Goal: Transaction & Acquisition: Purchase product/service

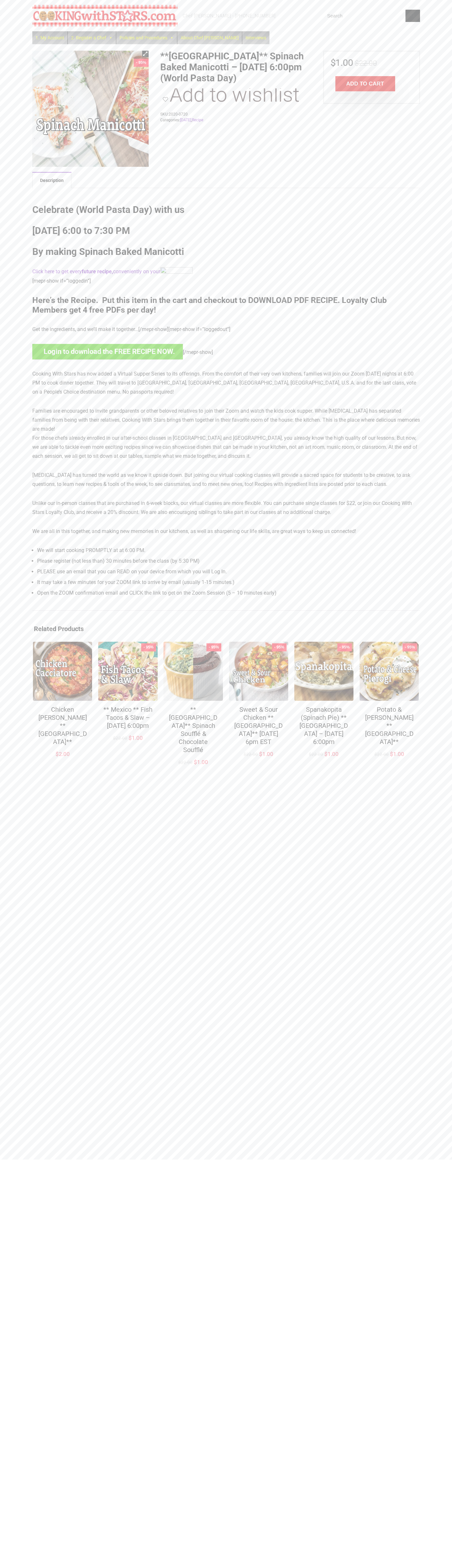
click at [365, 84] on button "Add to cart" at bounding box center [365, 83] width 60 height 15
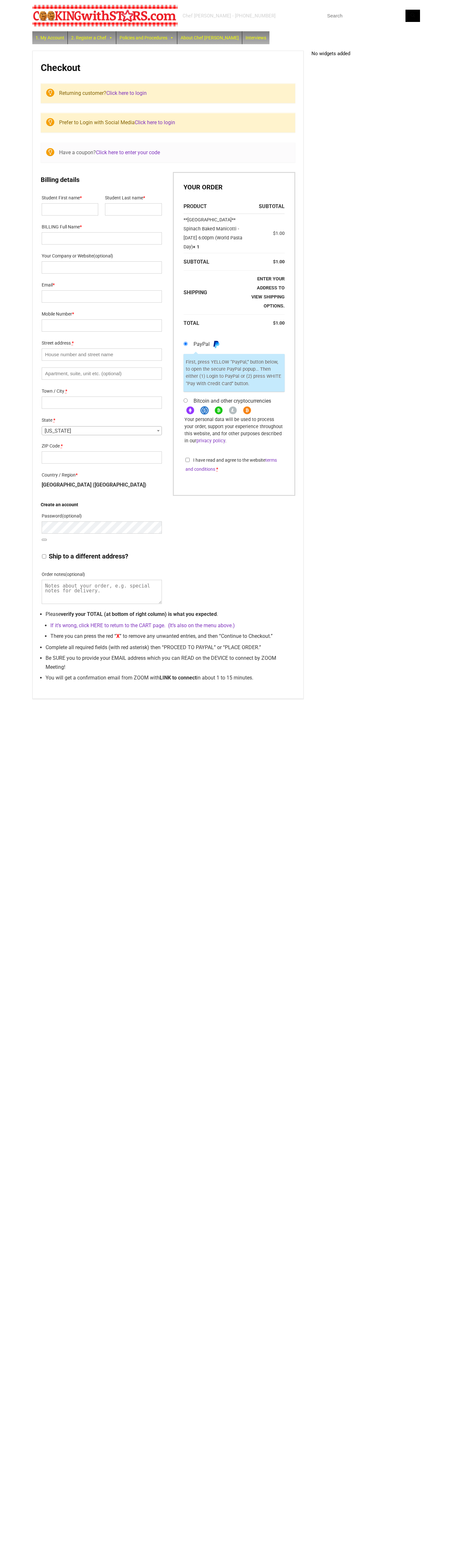
select select "NY"
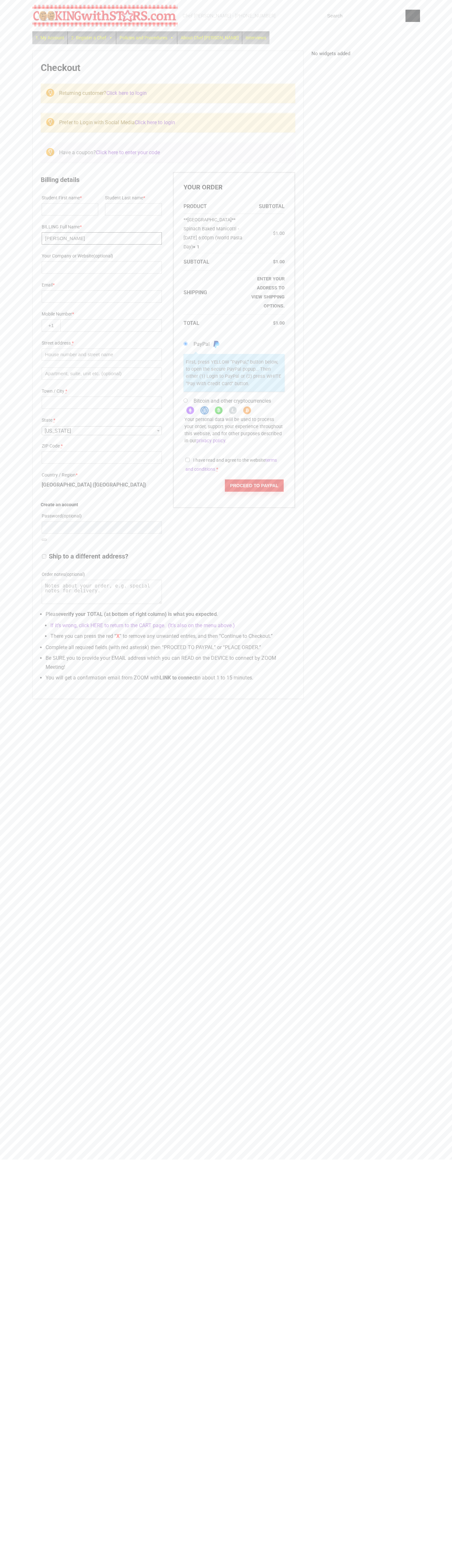
type input "[PERSON_NAME]"
type input "[EMAIL_ADDRESS][DOMAIN_NAME]"
type input "6502530000"
type input "6"
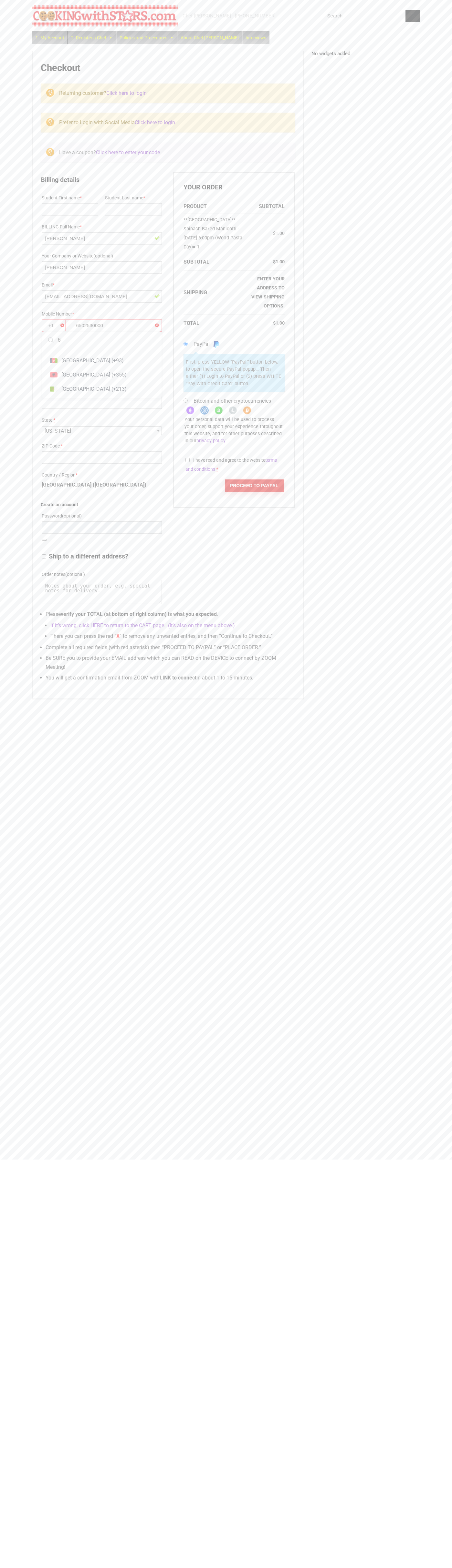
scroll to position [4, 0]
type input "0"
type input "5"
type input "0"
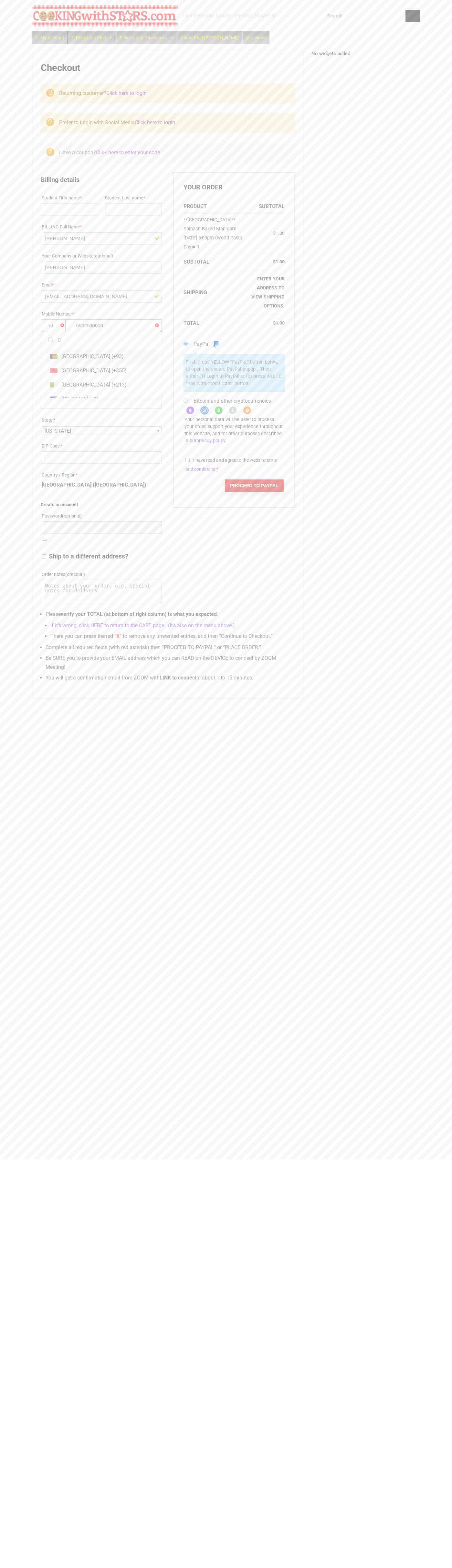
type input "0"
type input "6"
type input "5"
type input "0"
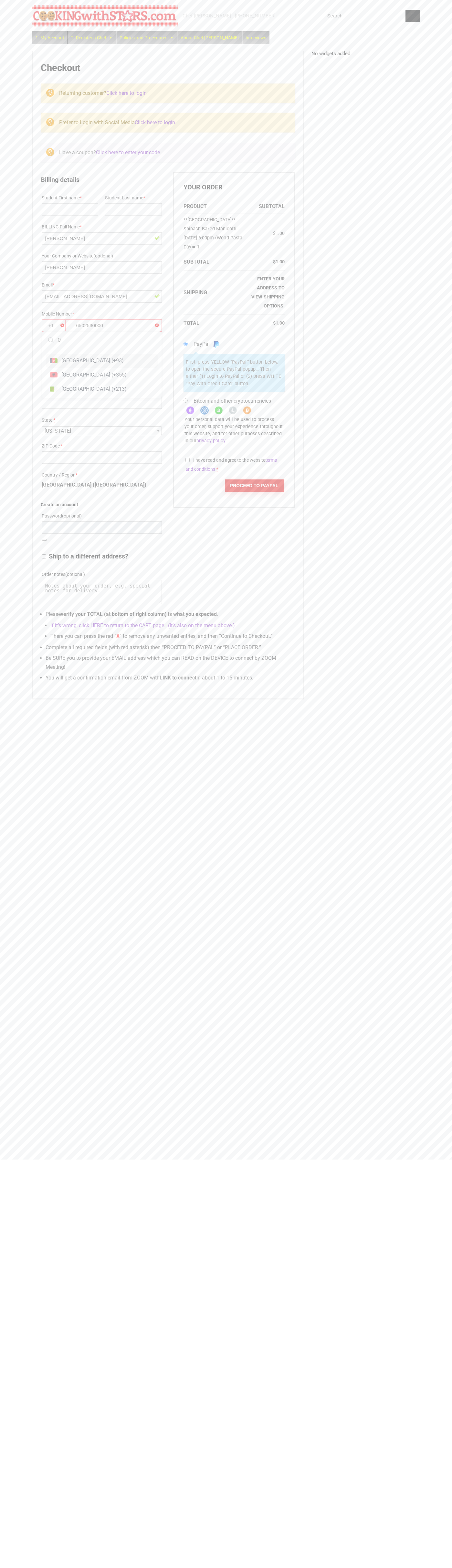
type input "0"
type input "6"
type input "0"
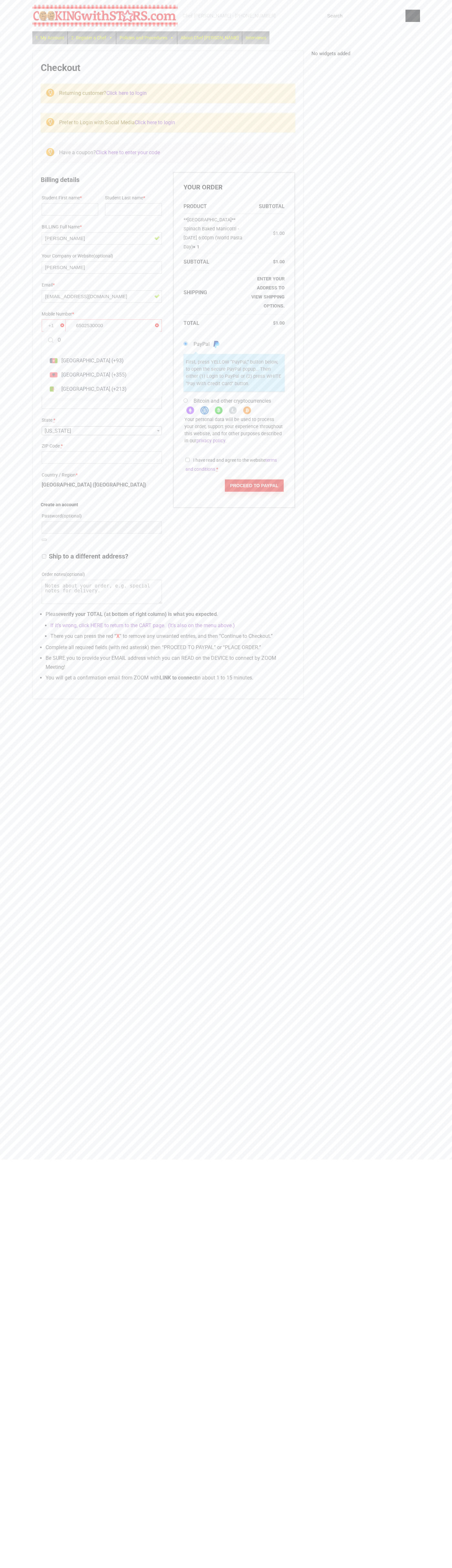
scroll to position [4, 0]
type input "0"
type input "5"
type input "0"
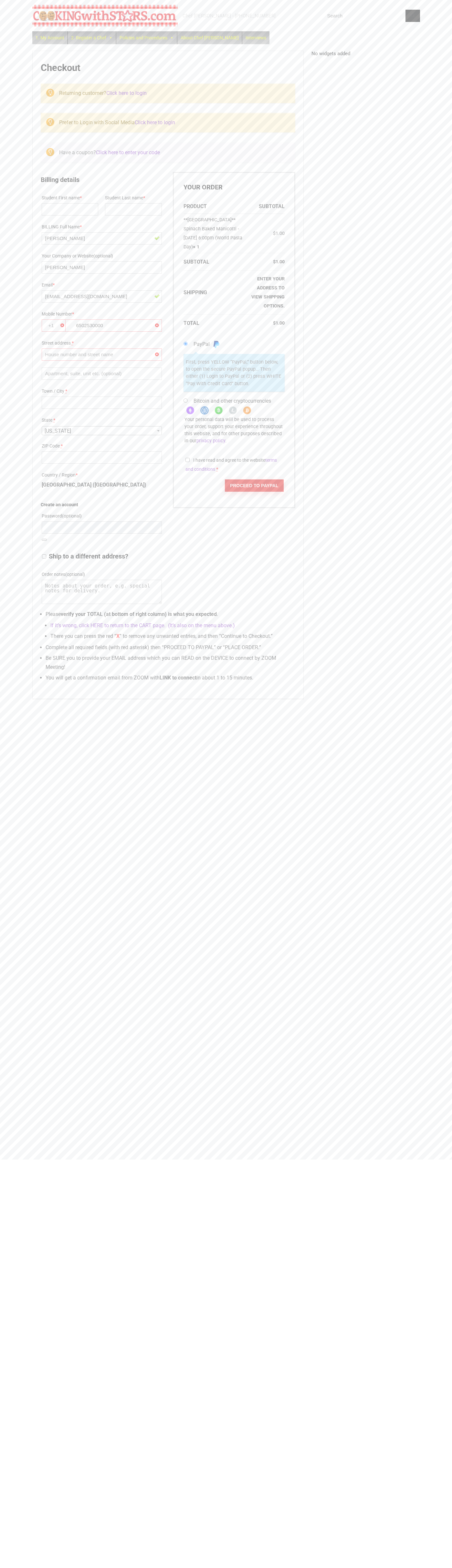
type input "0"
type input "6"
type input "5"
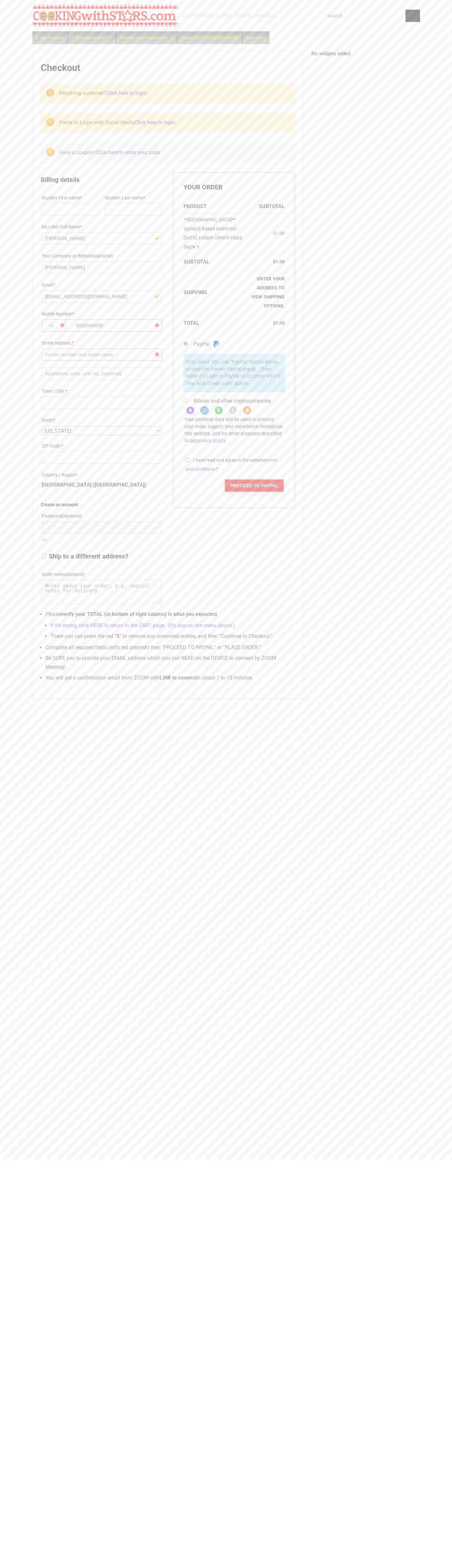
type input "0"
type input "6"
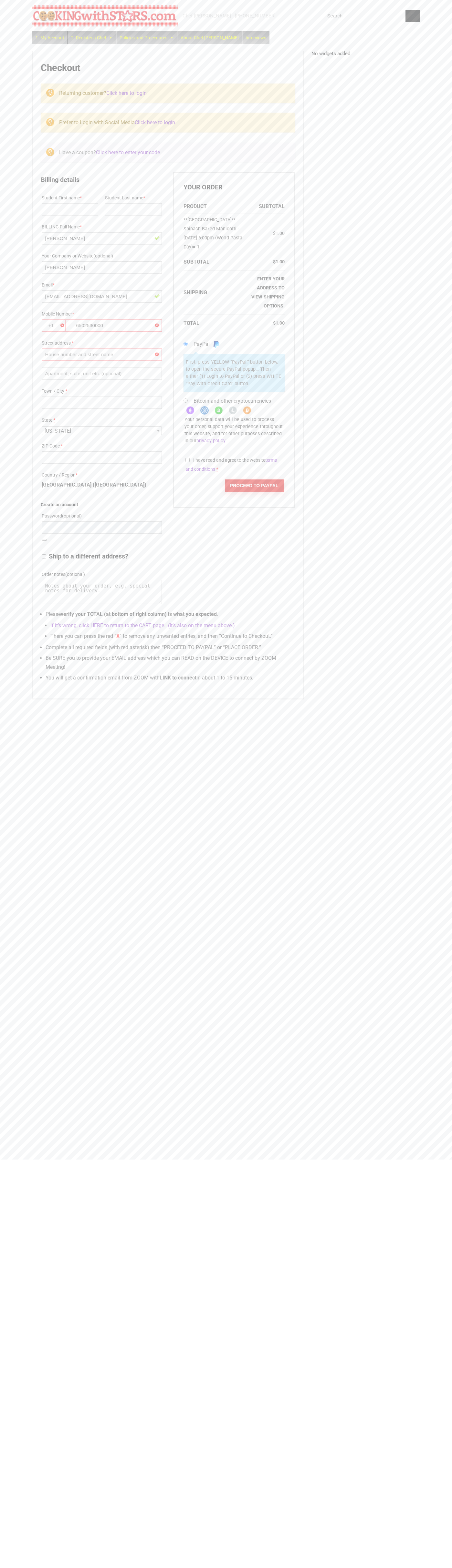
type input "0"
type input "6"
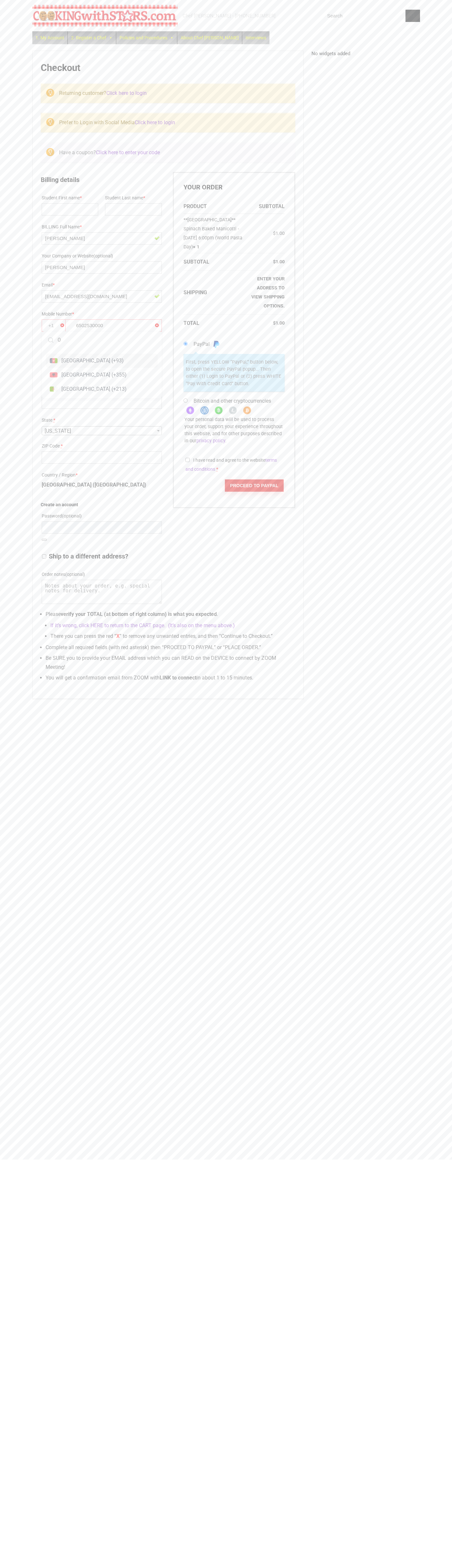
scroll to position [4, 0]
type input "0"
type input "5"
type input "0"
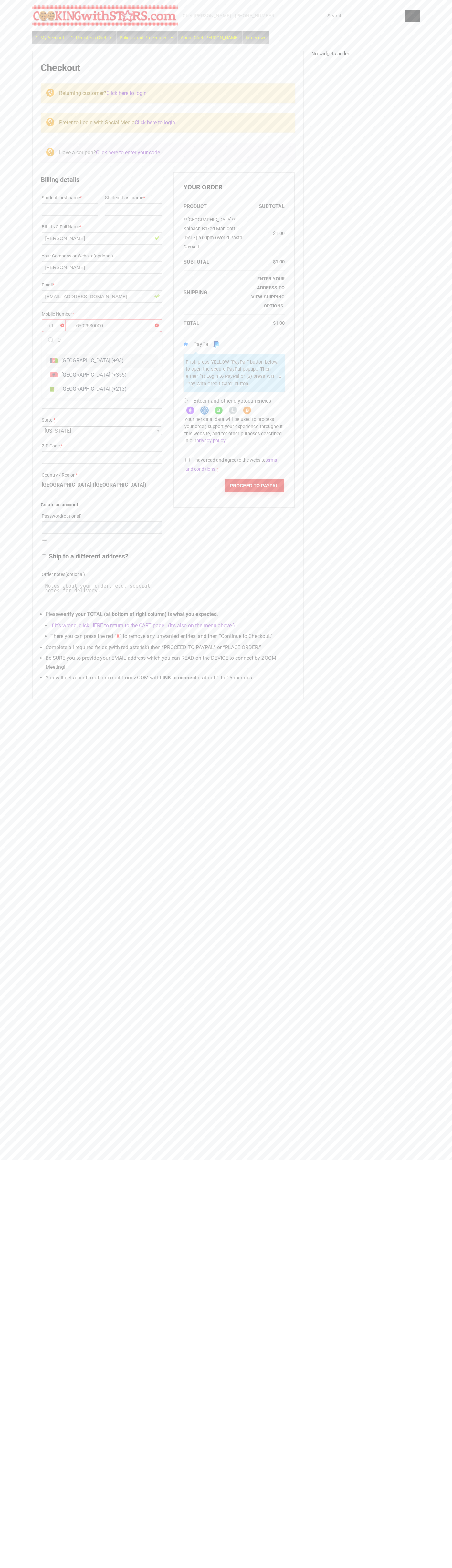
type input "0"
type input "6"
type input "5"
type input "0"
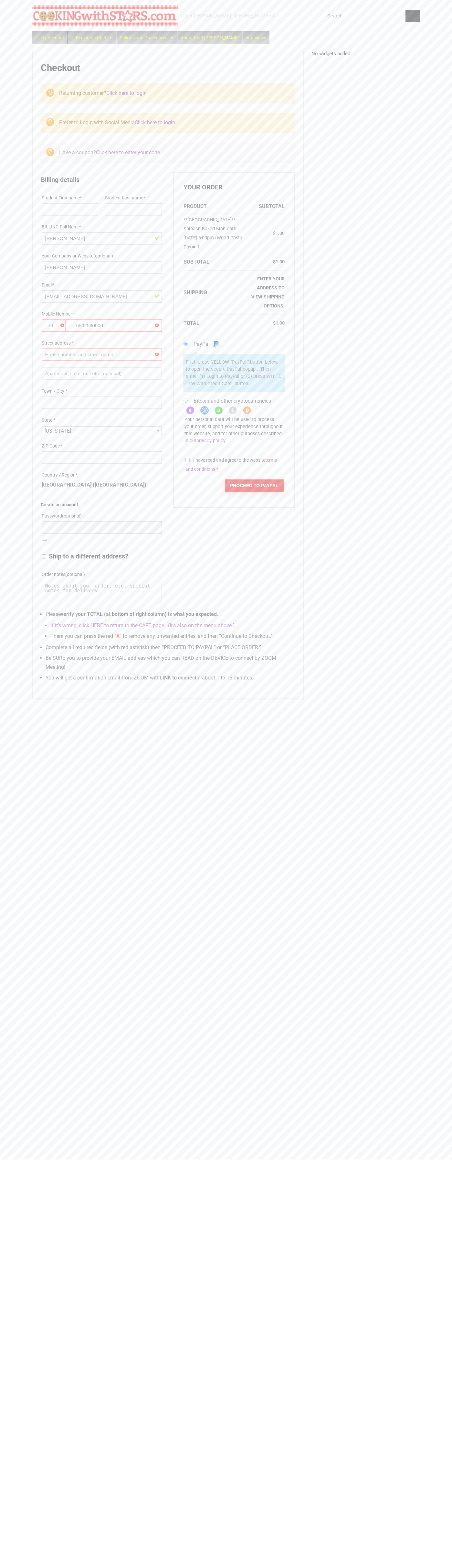
type input "6"
type input "0"
type input "5"
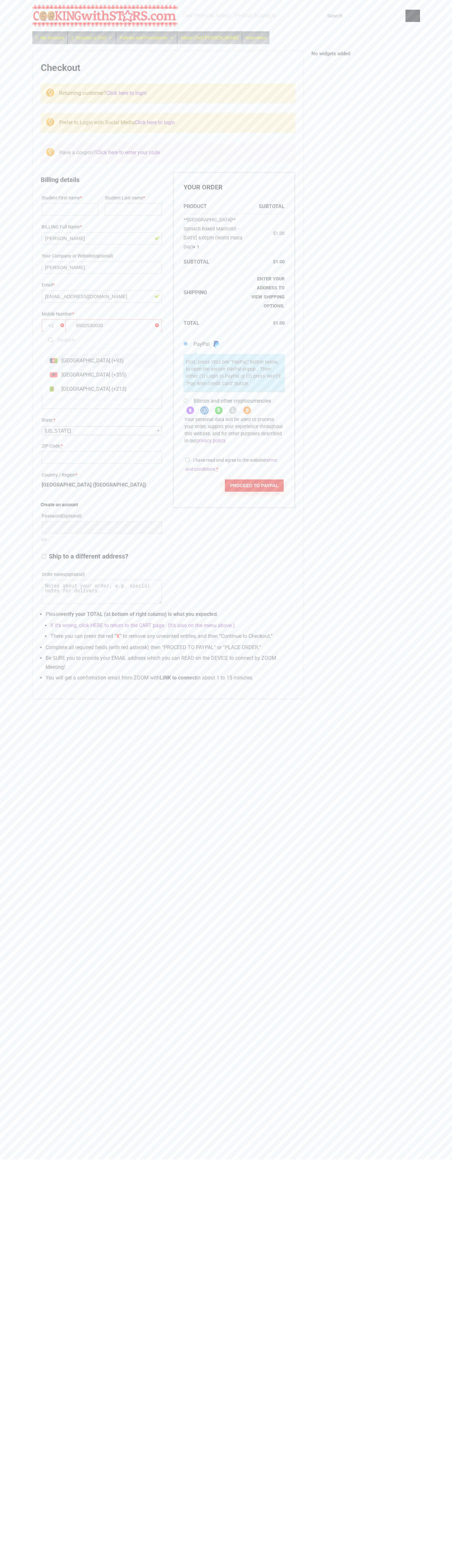
scroll to position [0, 0]
type input "0"
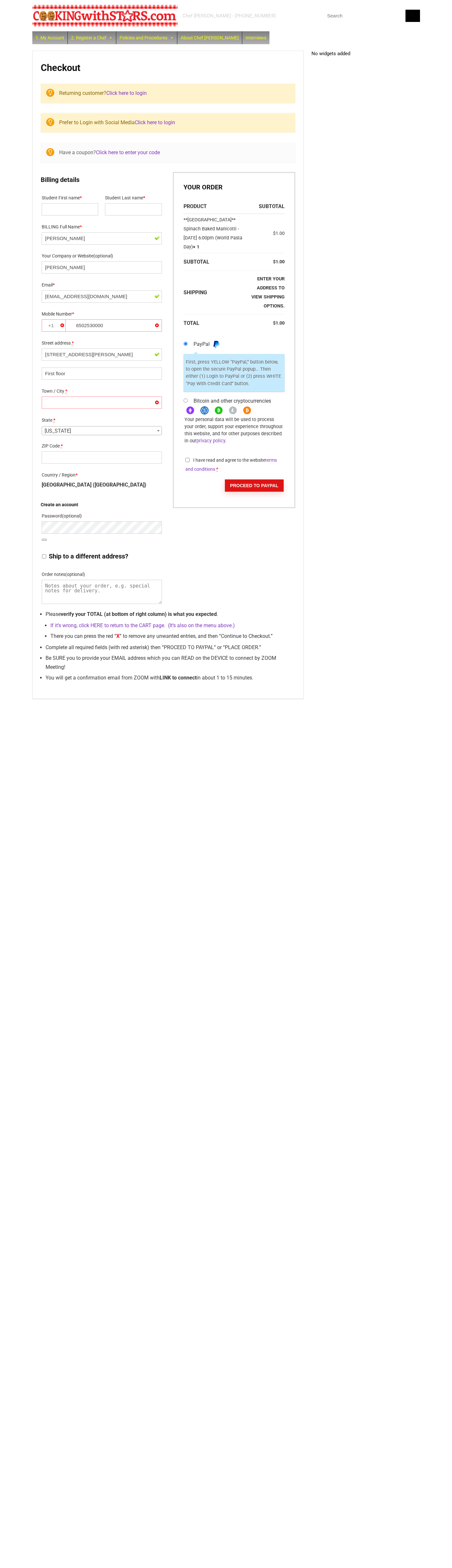
select select "NY"
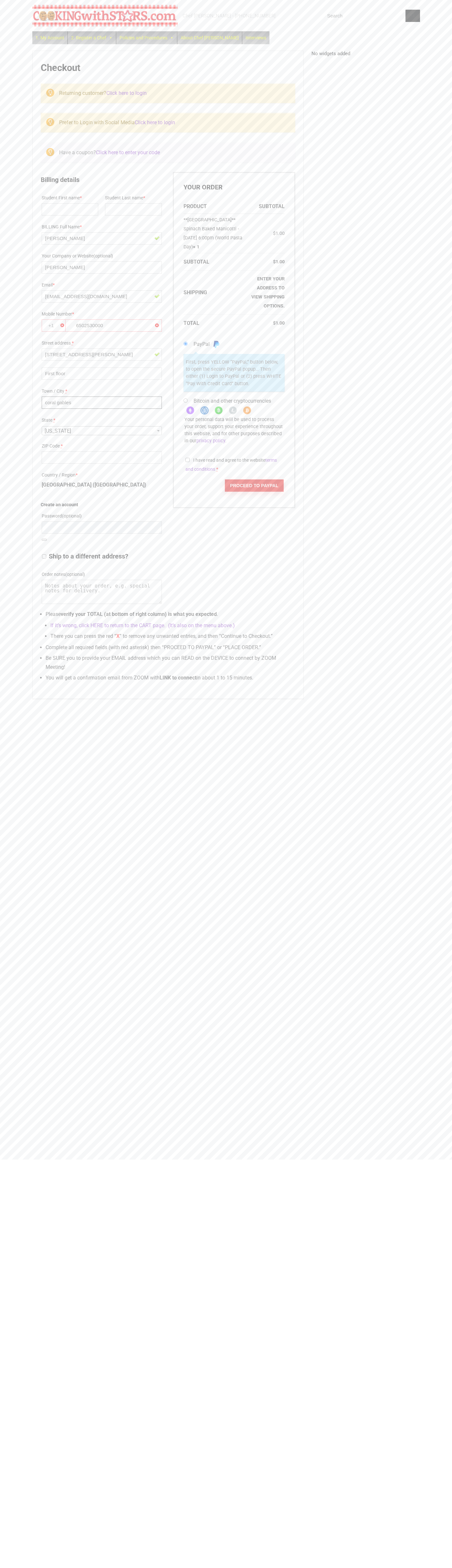
type input "coral gables"
click at [102, 425] on label "State *" at bounding box center [101, 421] width 120 height 10
click at [41, 425] on select "Select an option… Alabama Alaska Arizona Arkansas California Colorado Connectic…" at bounding box center [41, 425] width 1 height 1
select select "FL"
type input "33134"
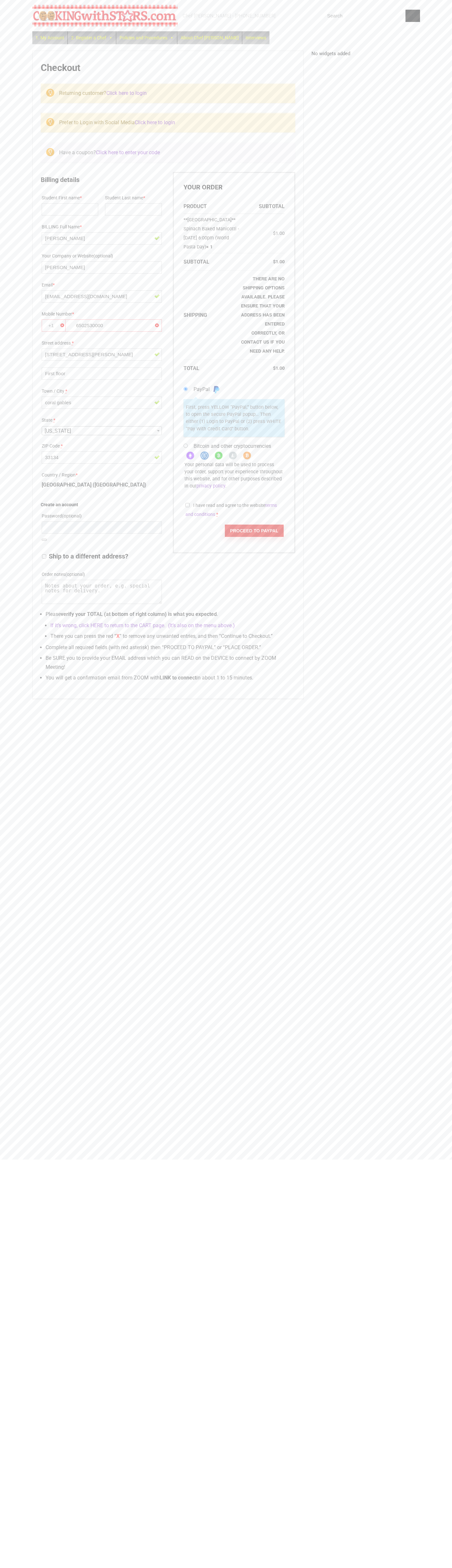
click at [188, 503] on input "I have read and agree to the website terms and conditions *" at bounding box center [187, 505] width 4 height 4
checkbox input "true"
click at [255, 525] on button "Proceed to PayPal" at bounding box center [254, 531] width 58 height 12
type input "[PERSON_NAME]"
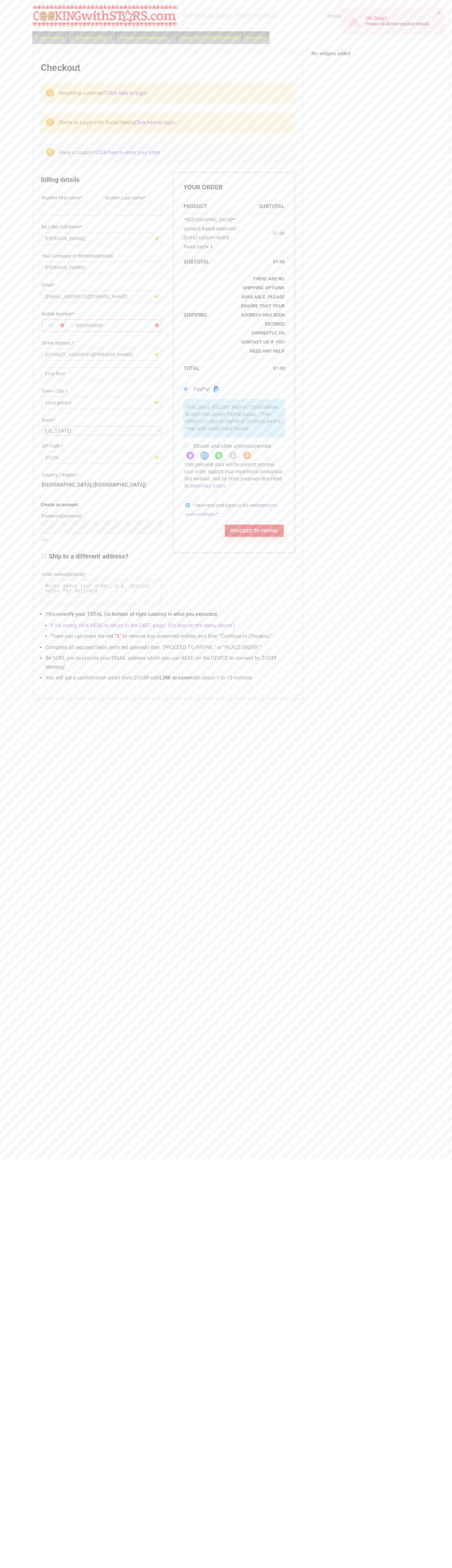
type input "5"
type input "50"
type input "2"
type input "25"
type input "3"
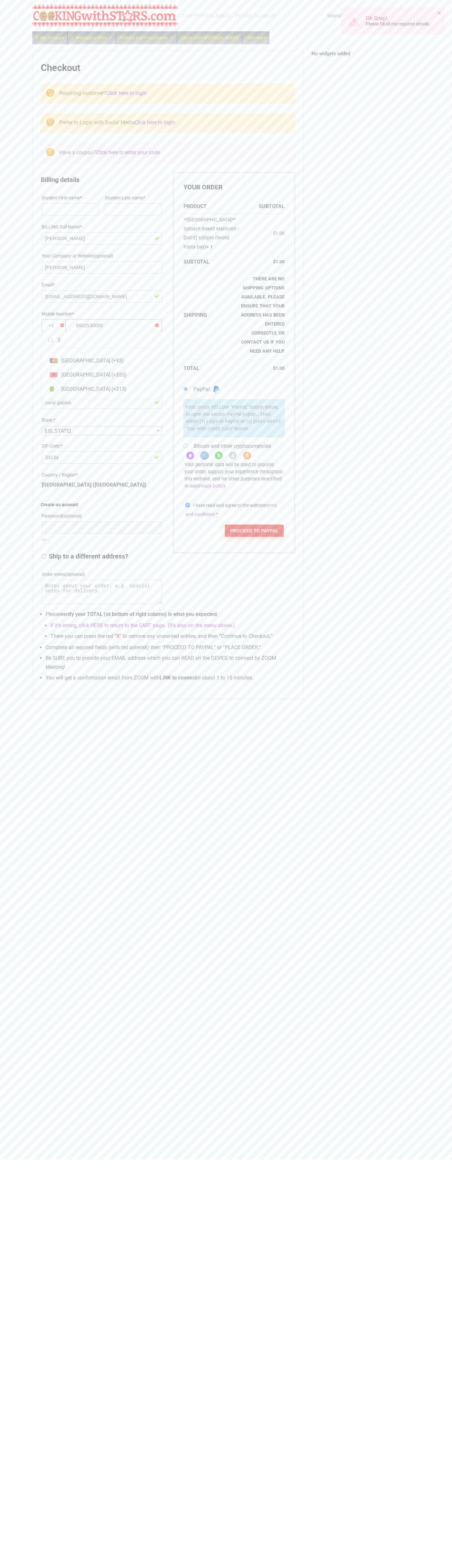
type input "30"
type input "0"
type input "00"
type input "0"
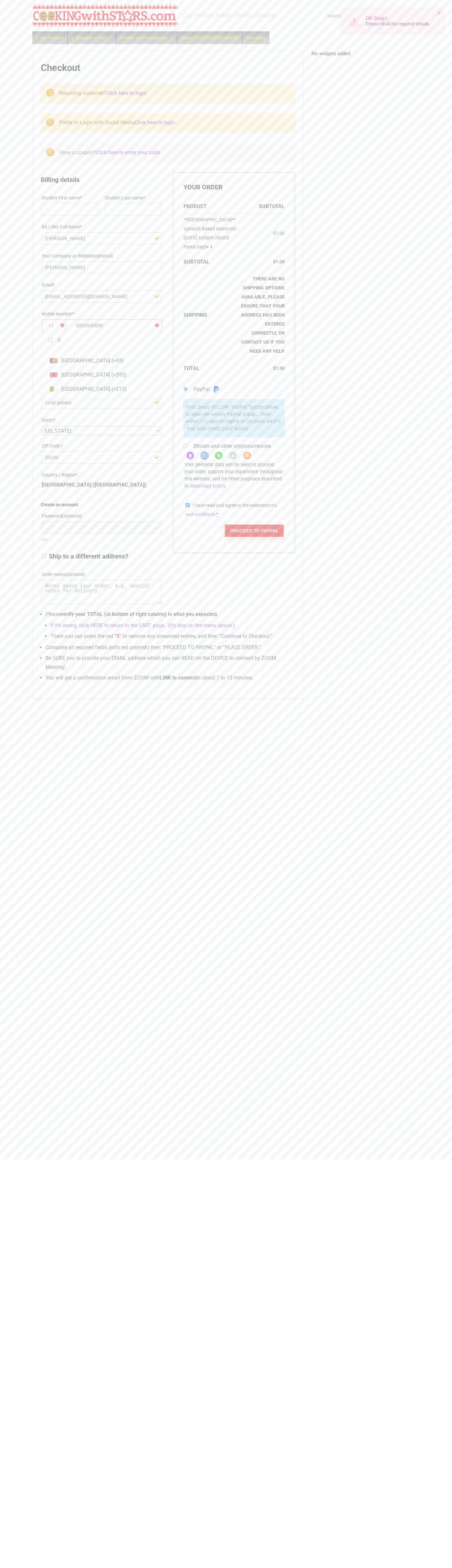
type input "0"
type input "65"
type input "0"
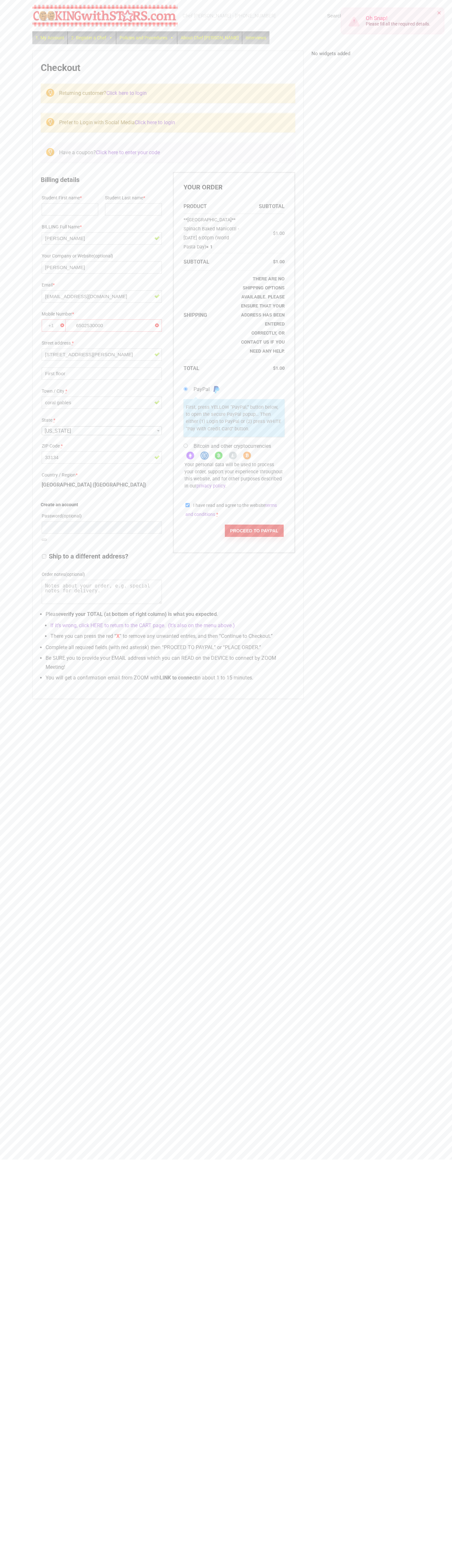
type input "5"
type input "0"
type input "00"
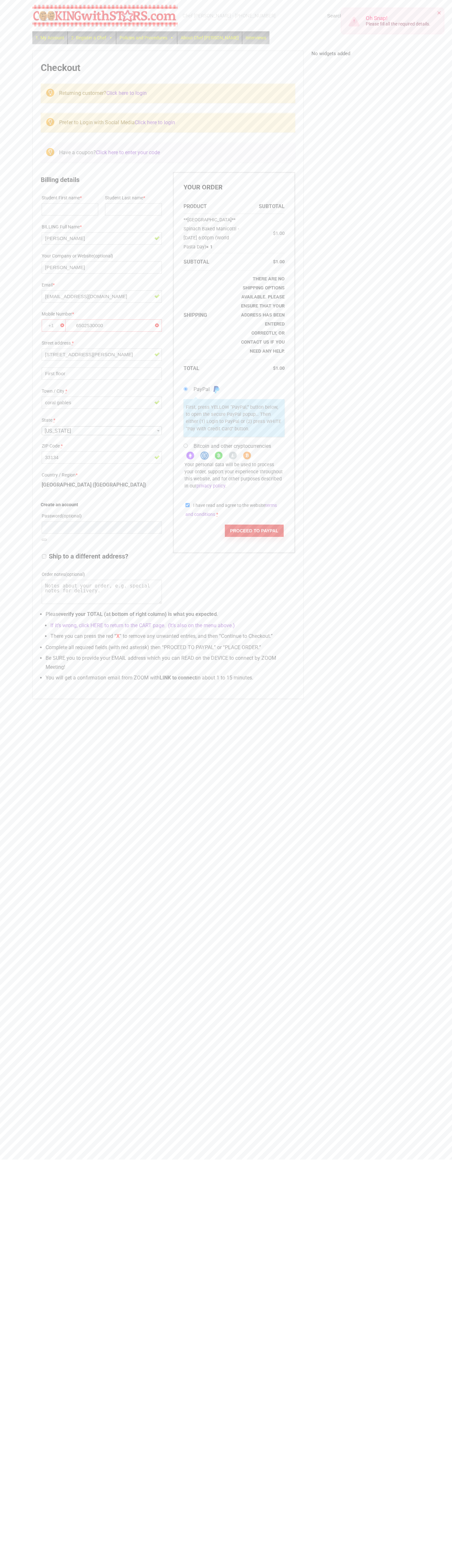
type input "6"
type input "0"
type input "5"
type input "0"
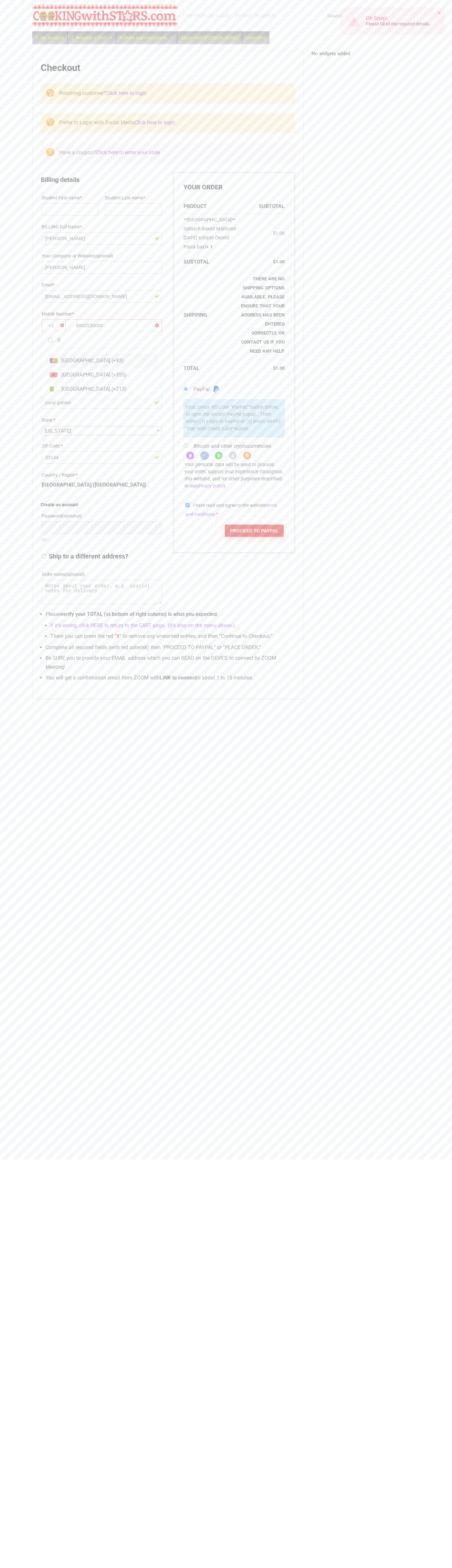
type input "00"
type input "6"
type input "0"
type input "5"
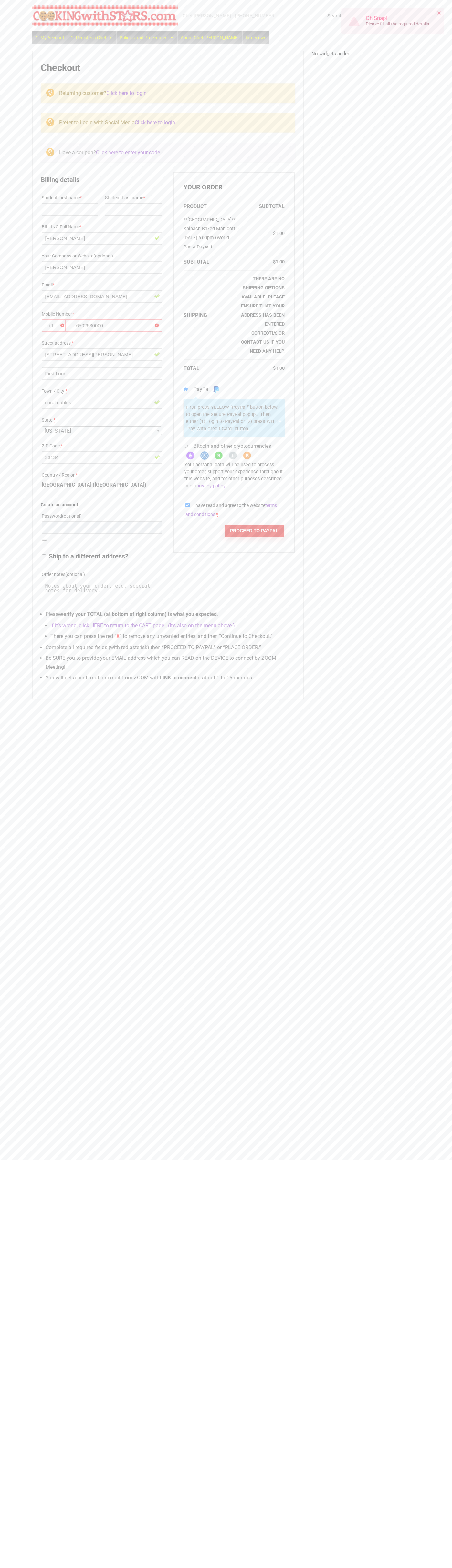
type input "0"
type input "6"
type input "0"
type input "5"
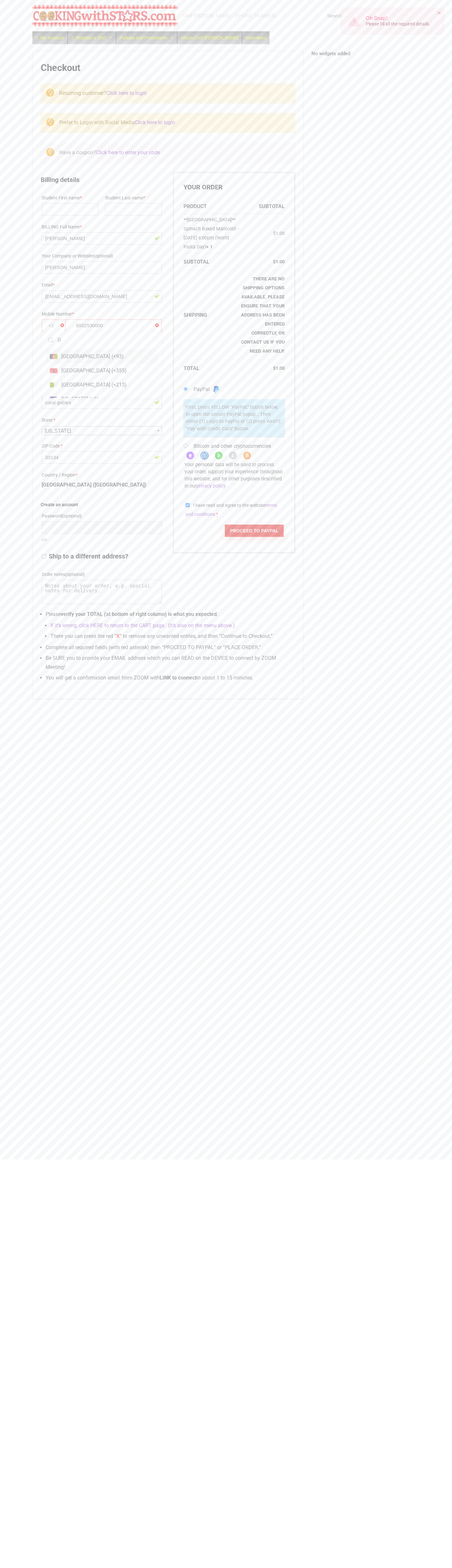
type input "0"
type input "6"
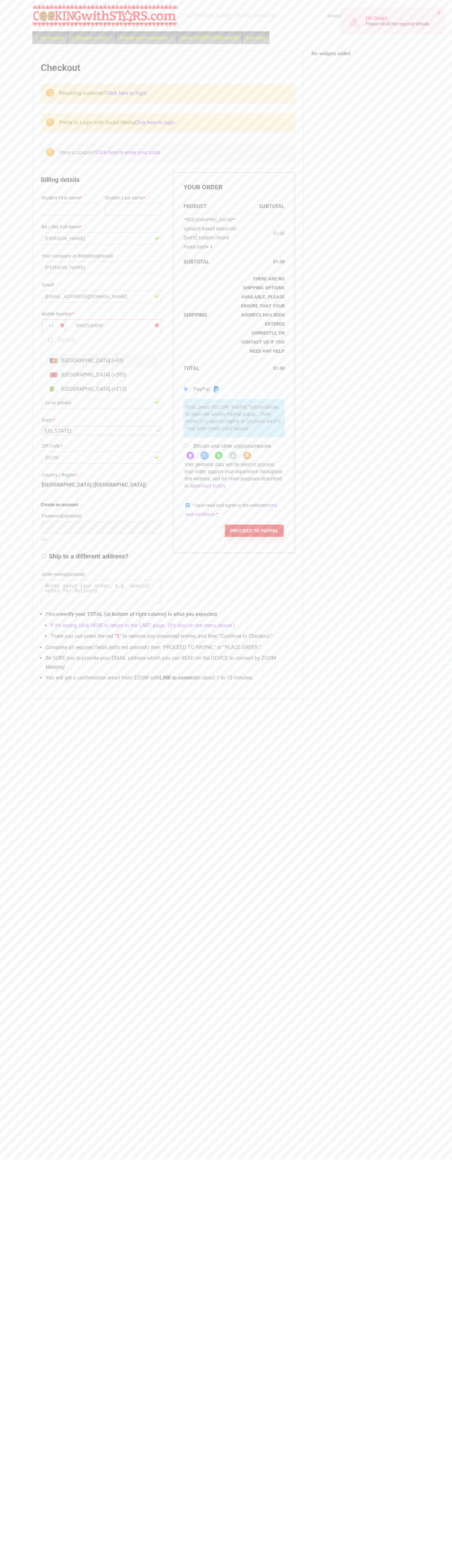
type input "0"
type input "5"
type input "0"
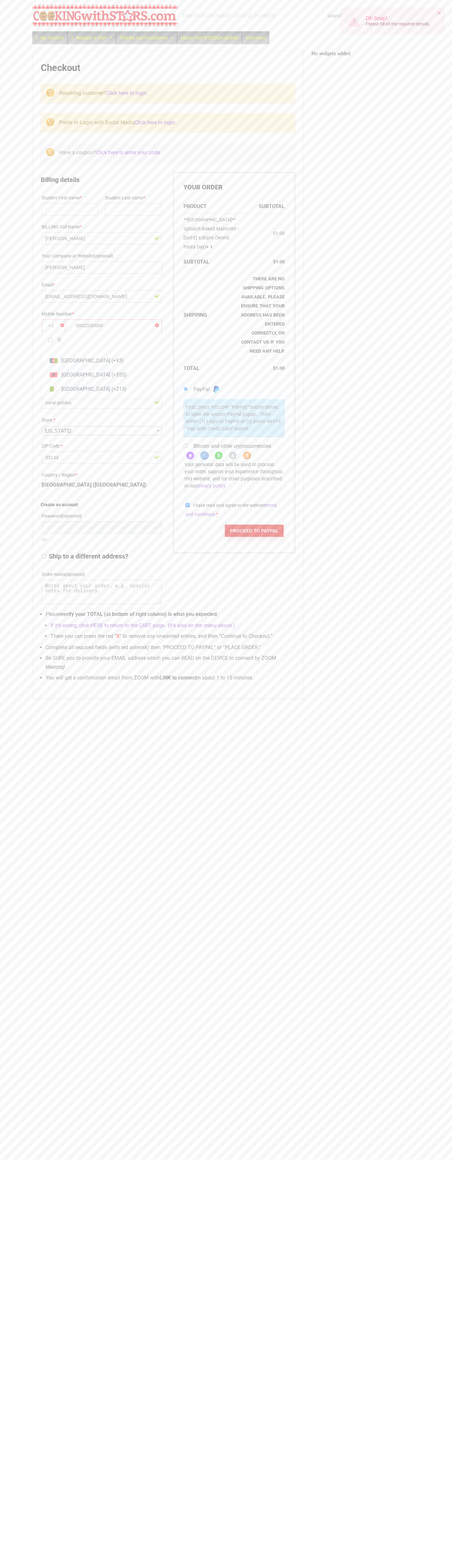
scroll to position [4, 0]
type input "0"
type input "6"
type input "65"
type input "0"
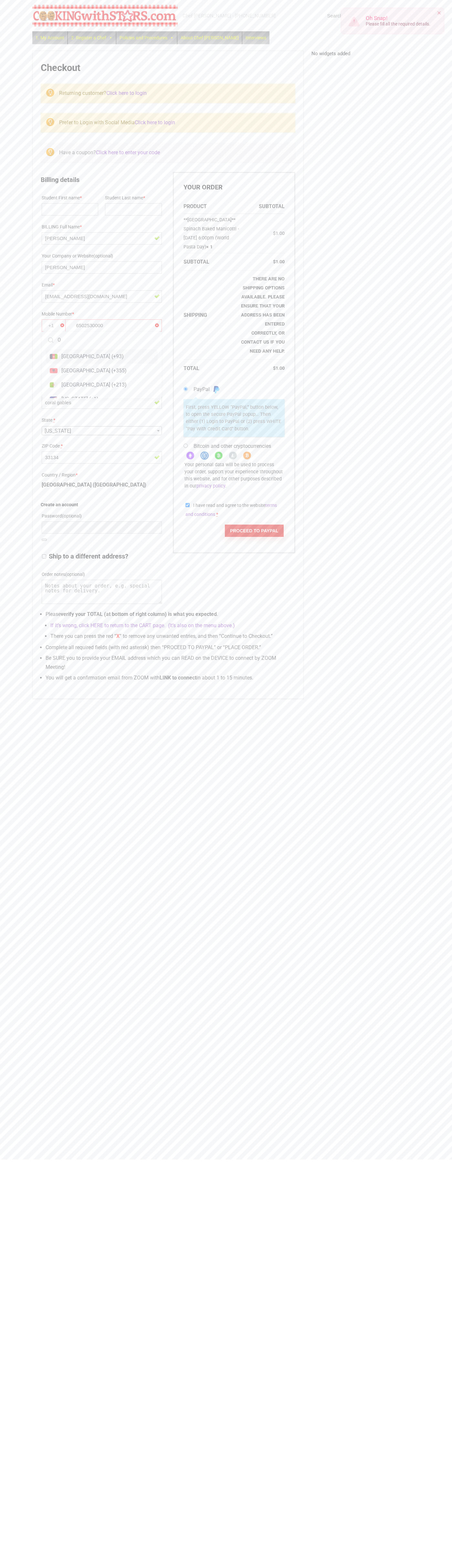
type input "0"
type input "5"
type input "53"
type input "0"
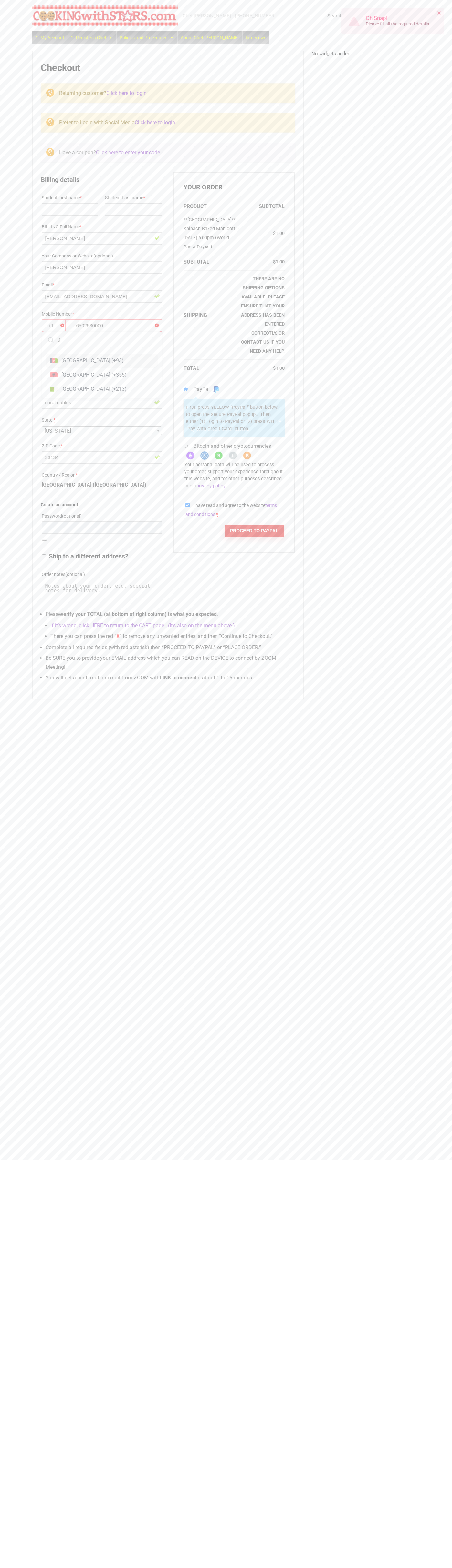
type input "00"
type input "6"
type input "02"
type input "5"
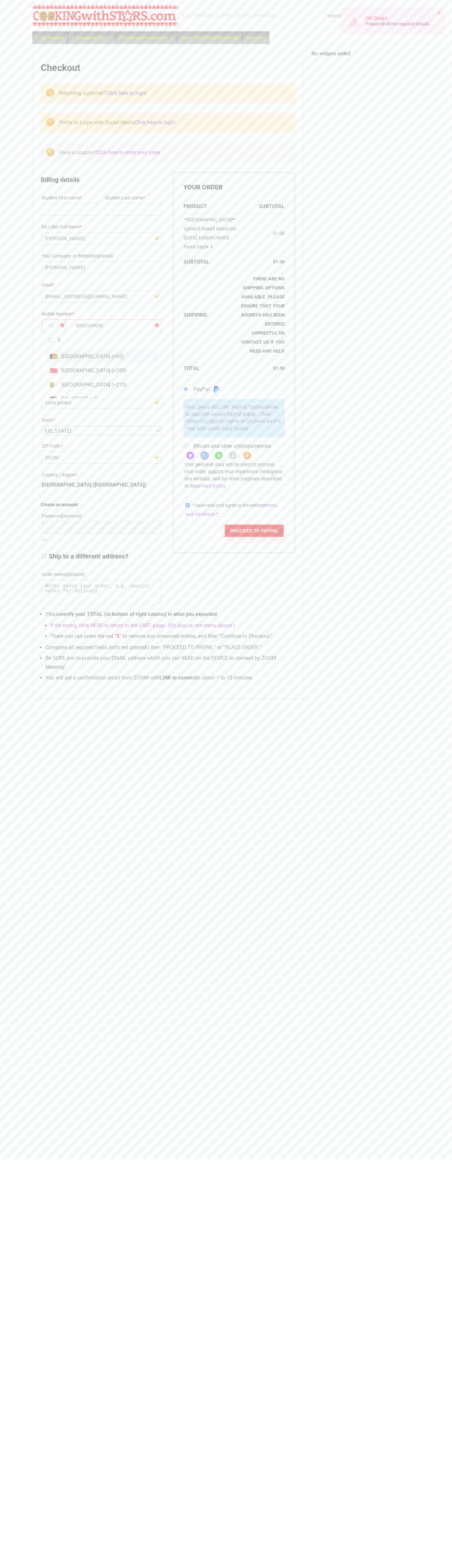
type input "5"
type input "0"
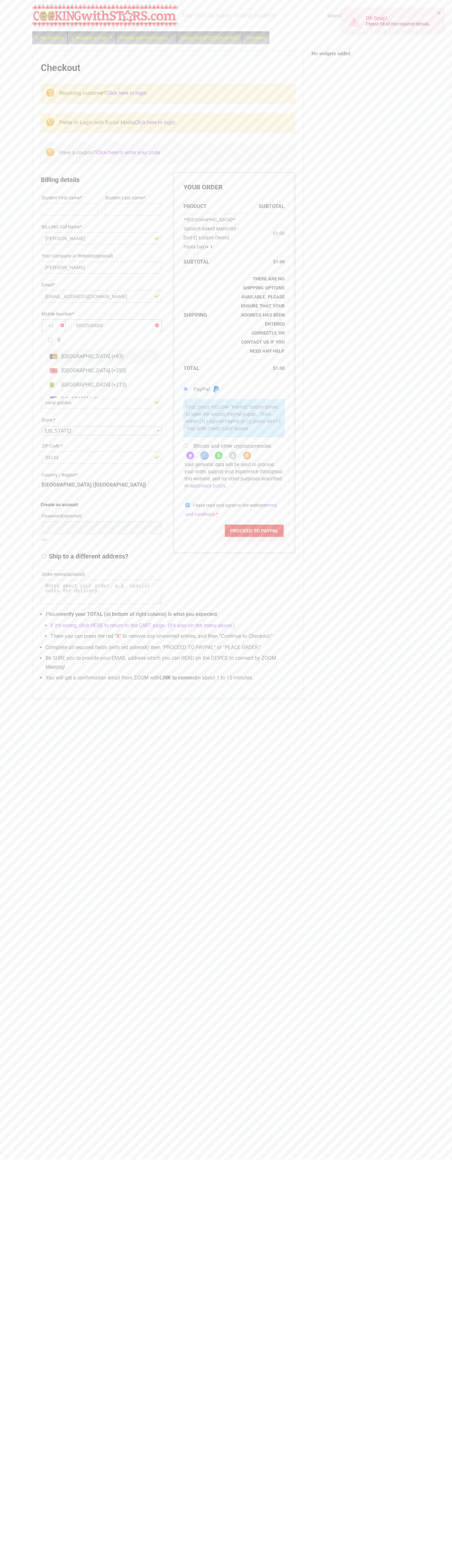
type input "6"
type input "0"
type input "5"
type input "0"
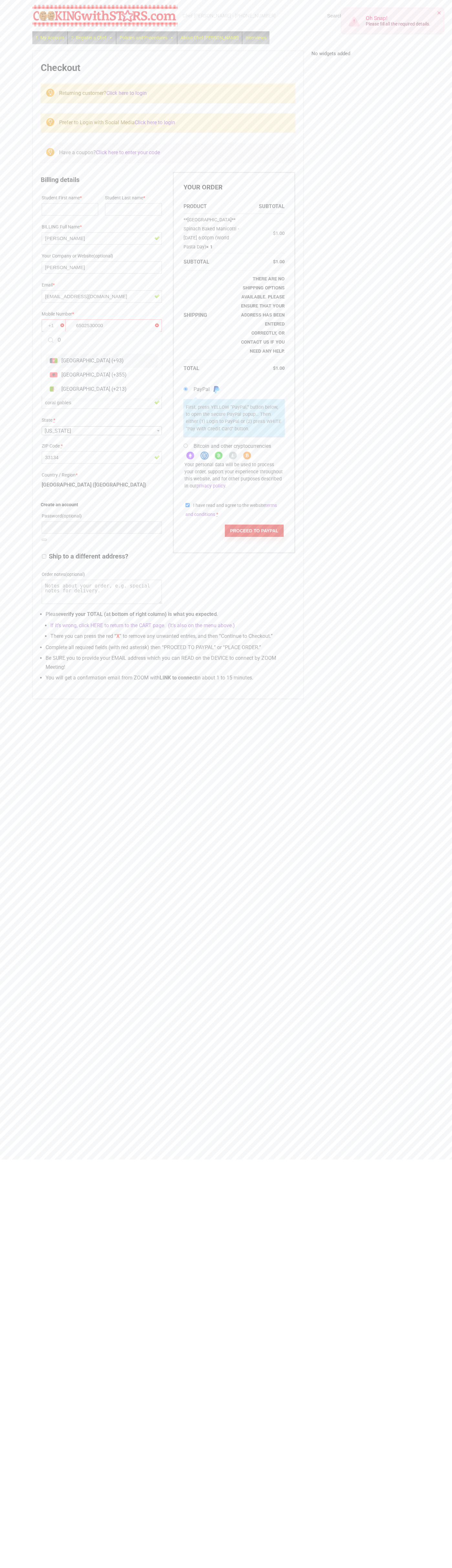
scroll to position [4, 0]
type input "00"
type input "2332 Galiano Street"
type input "First floor"
click at [255, 525] on button "Proceed to PayPal" at bounding box center [254, 531] width 58 height 12
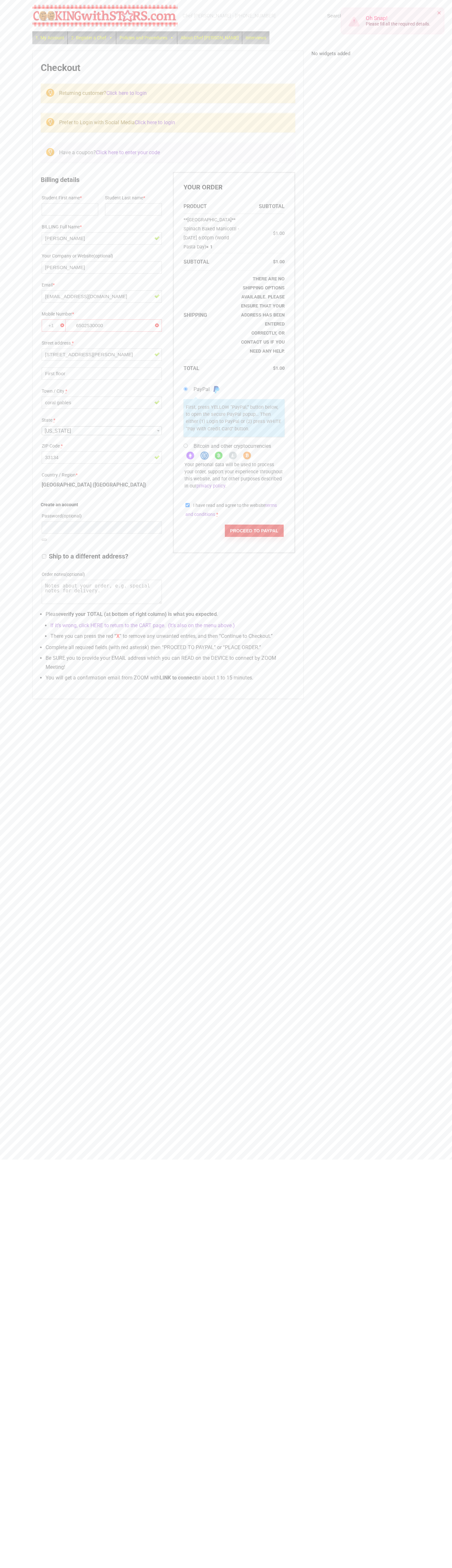
click at [255, 525] on button "Proceed to PayPal" at bounding box center [254, 531] width 58 height 12
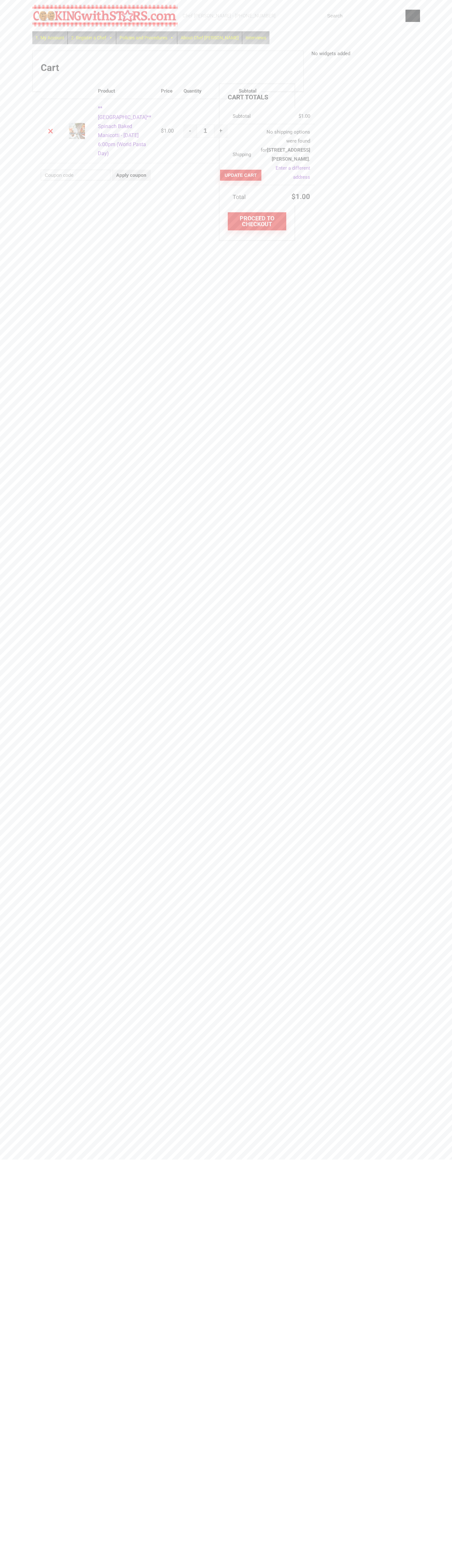
click at [51, 136] on link "×" at bounding box center [51, 131] width 10 height 10
